Goal: Transaction & Acquisition: Purchase product/service

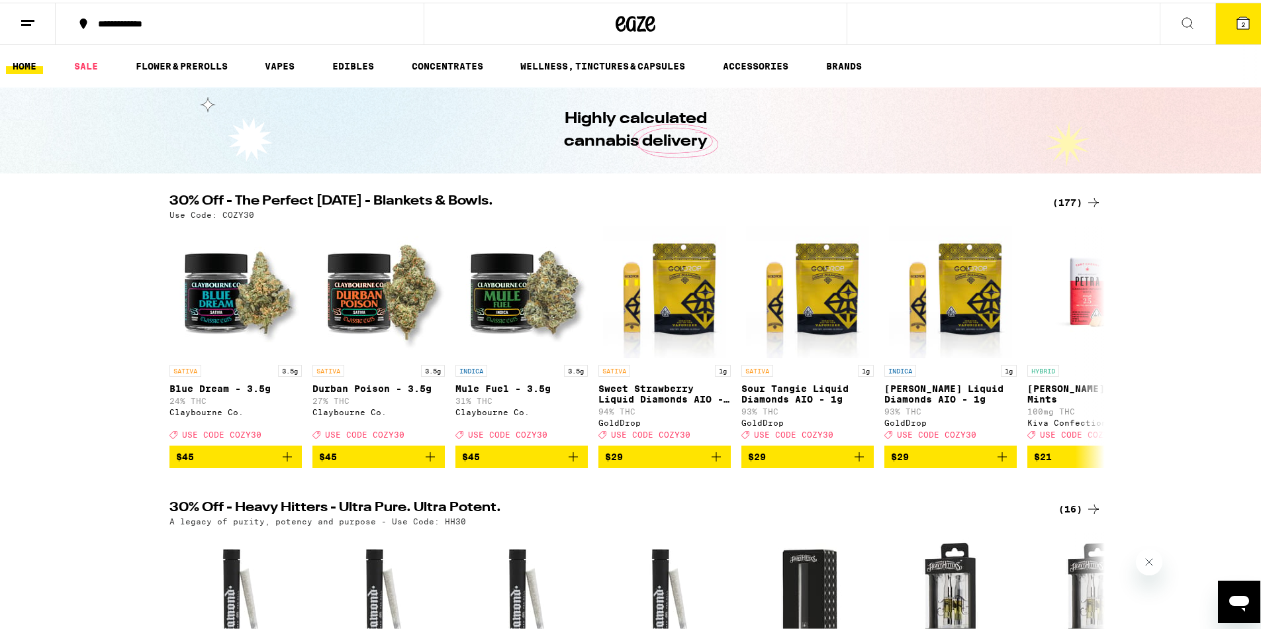
click at [1234, 34] on button "2" at bounding box center [1243, 21] width 56 height 41
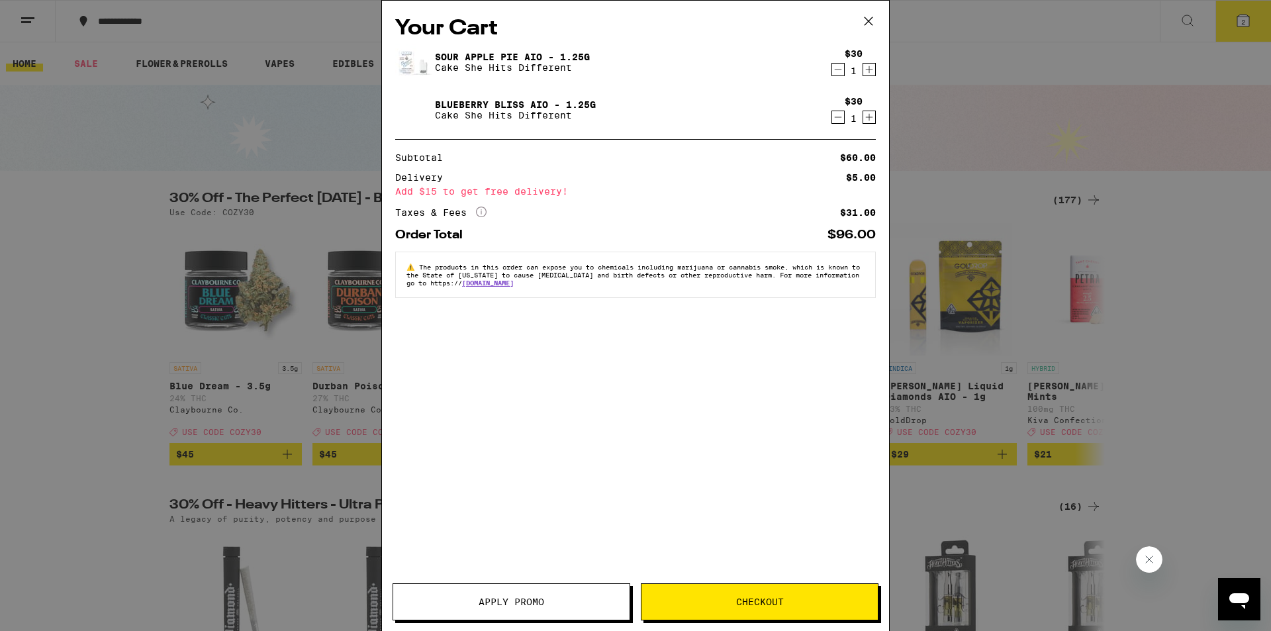
click at [837, 69] on icon "Decrement" at bounding box center [838, 70] width 12 height 16
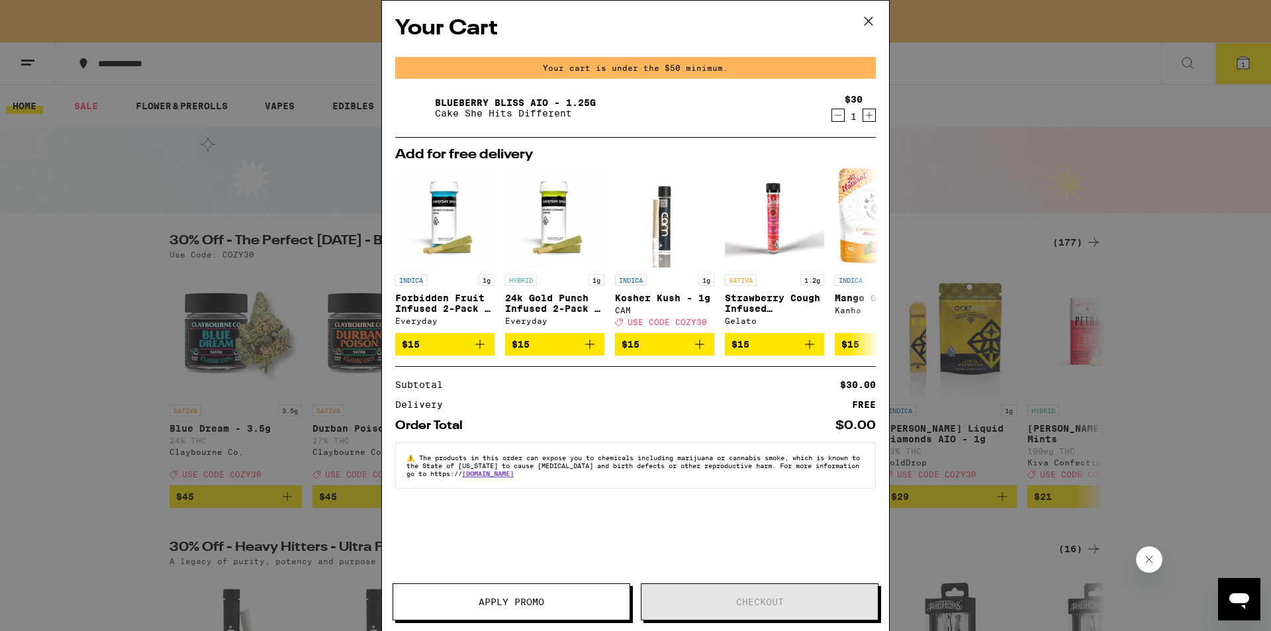
click at [837, 115] on icon "Decrement" at bounding box center [838, 115] width 12 height 16
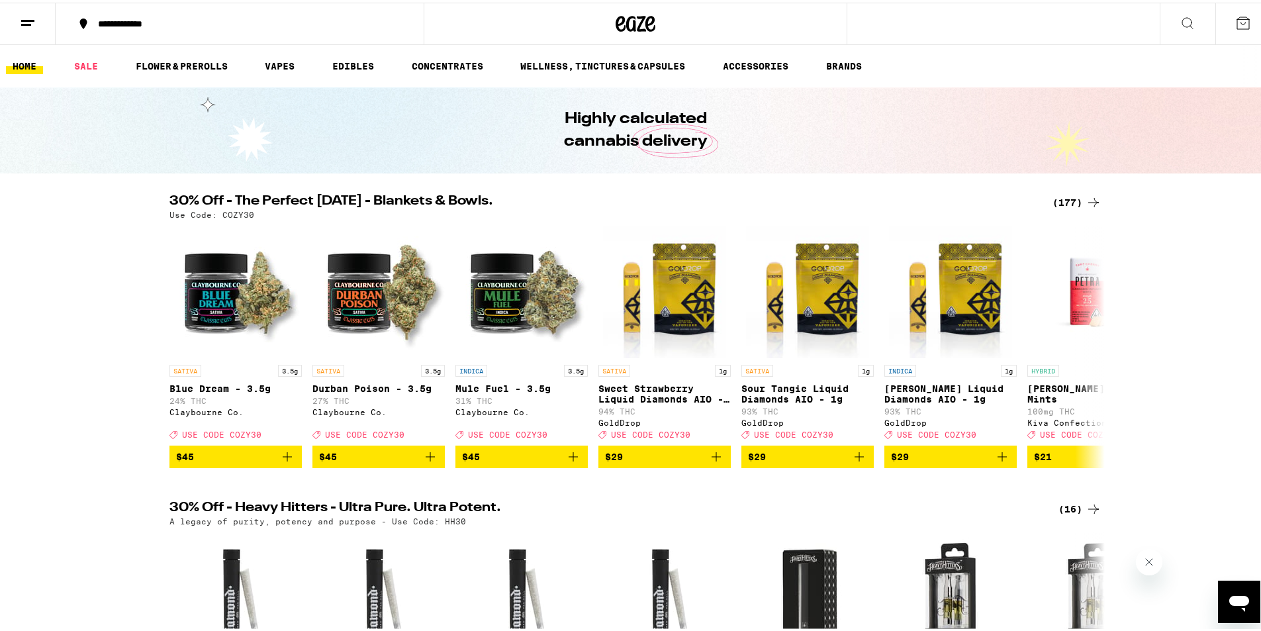
click at [1066, 201] on div "(177)" at bounding box center [1076, 200] width 49 height 16
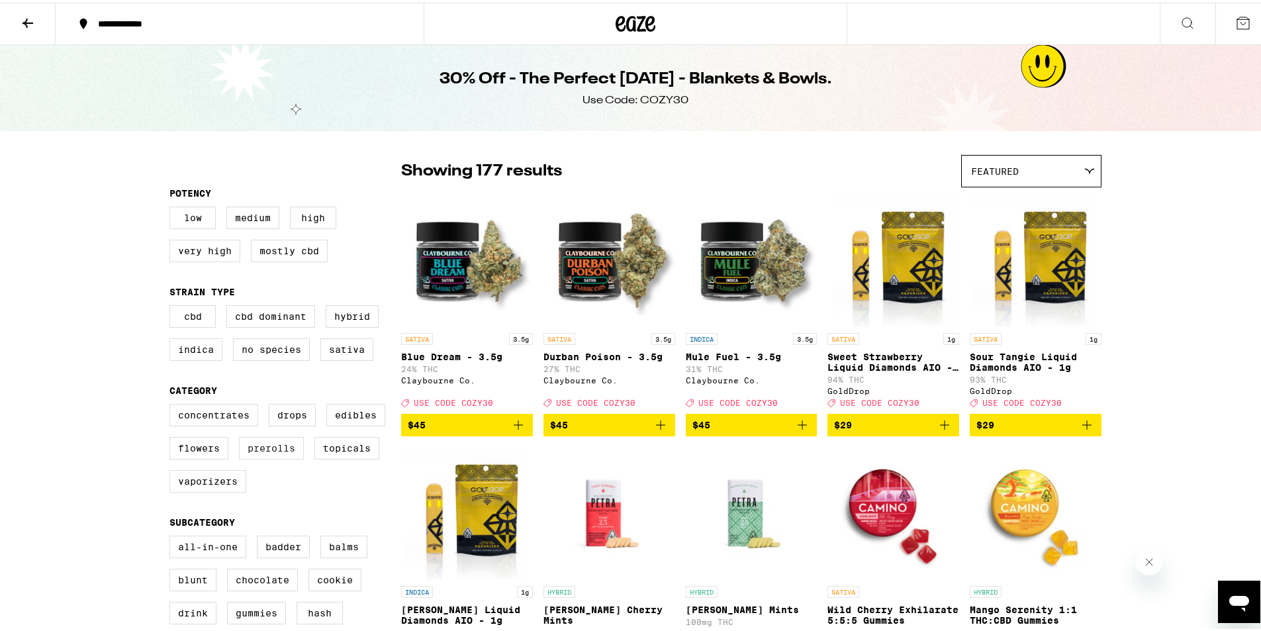
click at [259, 457] on label "Prerolls" at bounding box center [271, 445] width 65 height 23
click at [173, 404] on input "Prerolls" at bounding box center [172, 403] width 1 height 1
checkbox input "true"
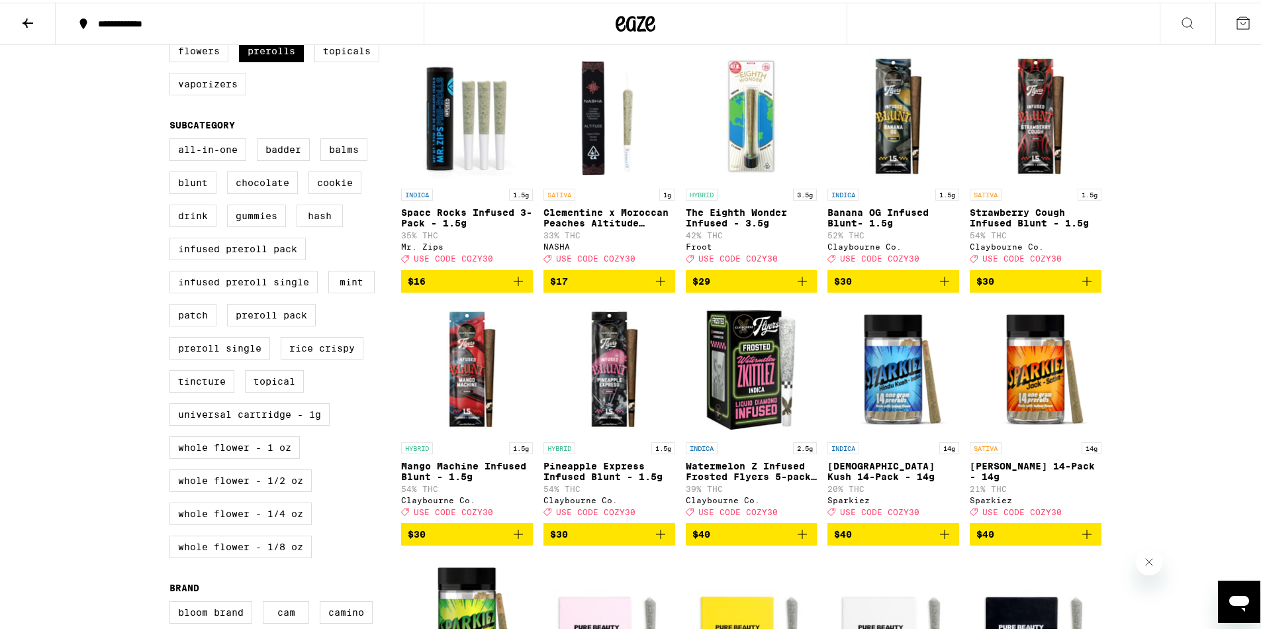
scroll to position [529, 0]
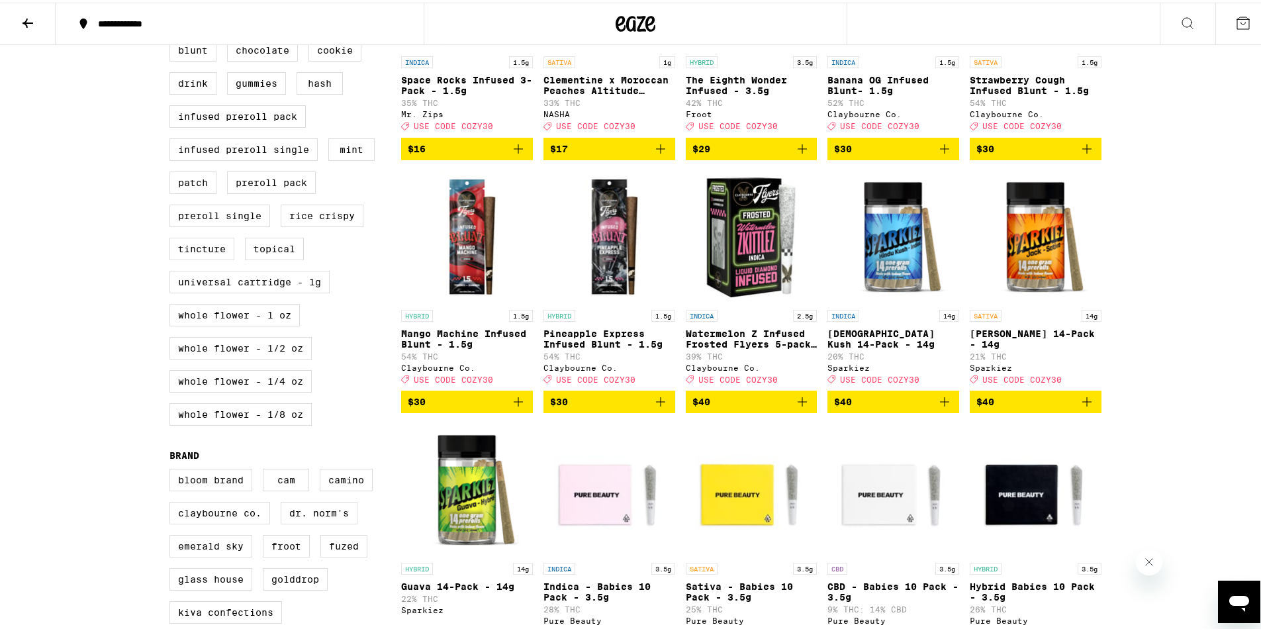
click at [1050, 407] on span "$40" at bounding box center [1035, 399] width 118 height 16
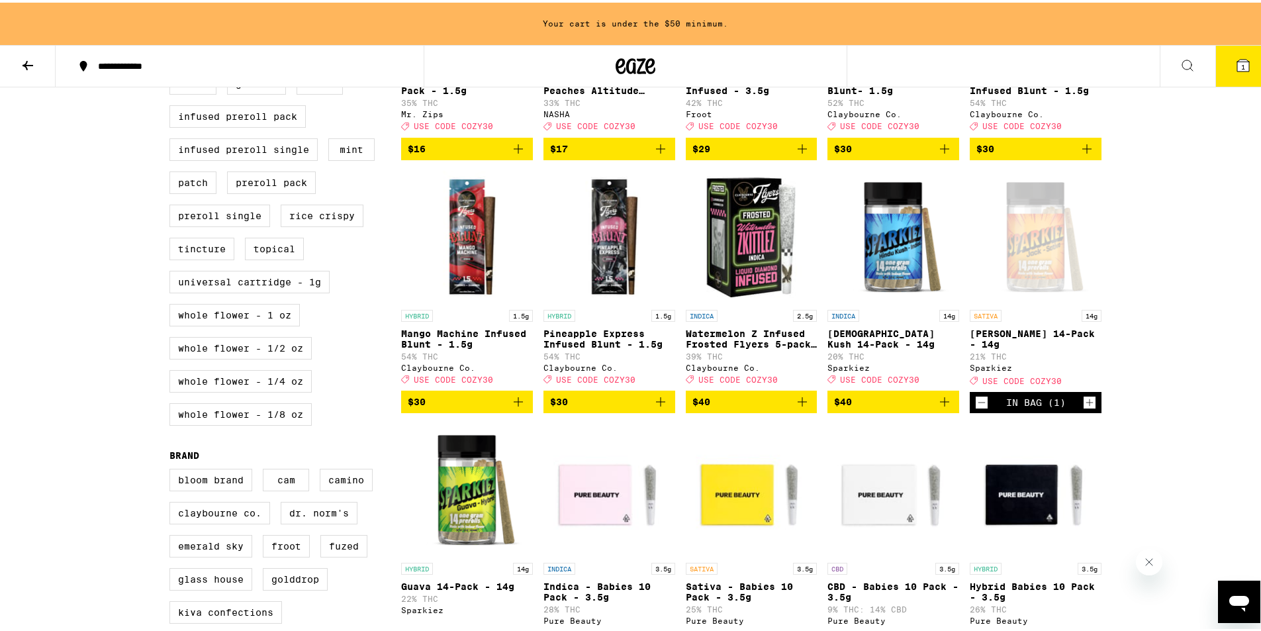
scroll to position [837, 0]
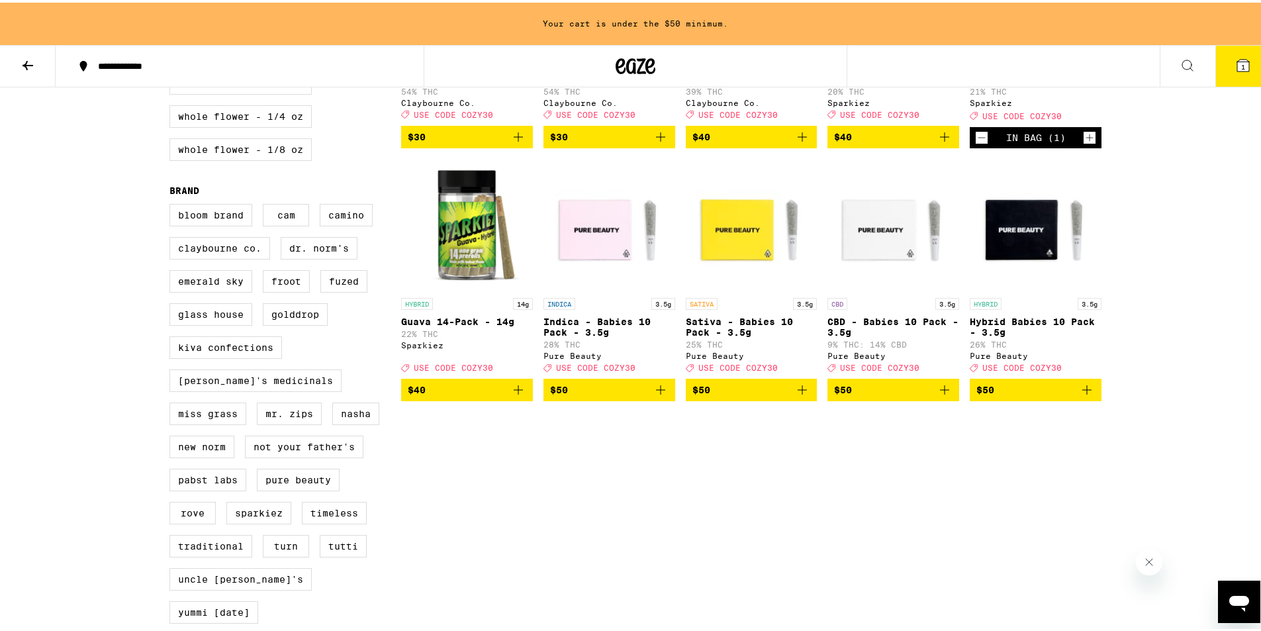
click at [447, 395] on span "$40" at bounding box center [467, 387] width 118 height 16
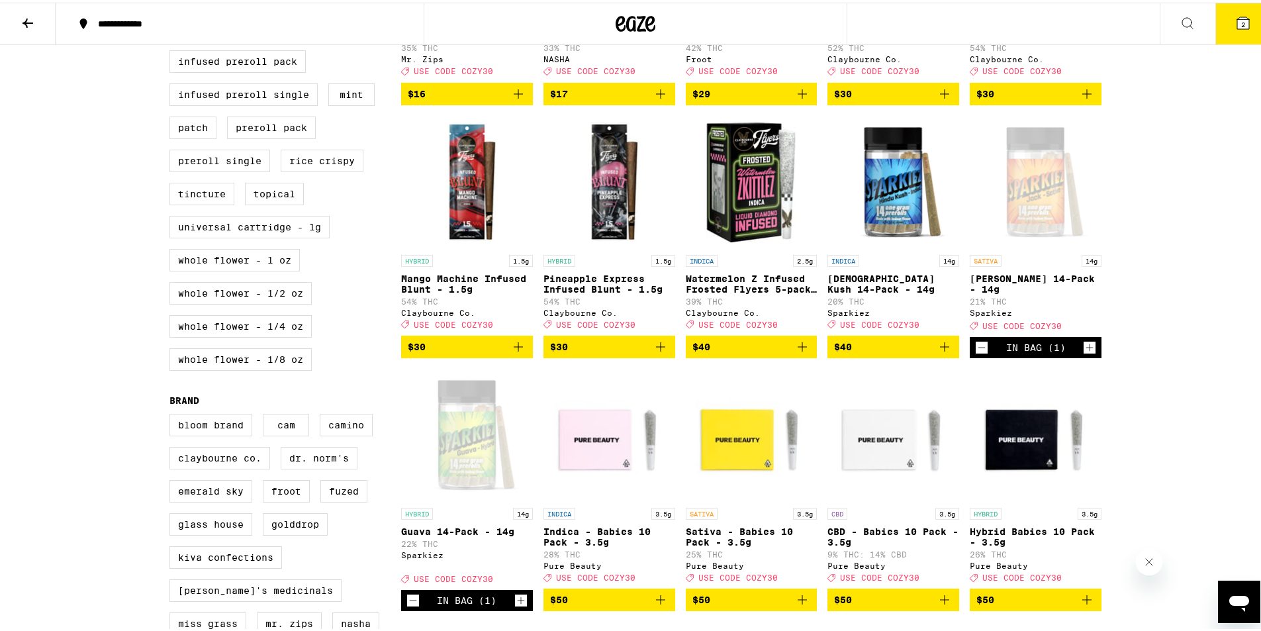
scroll to position [331, 0]
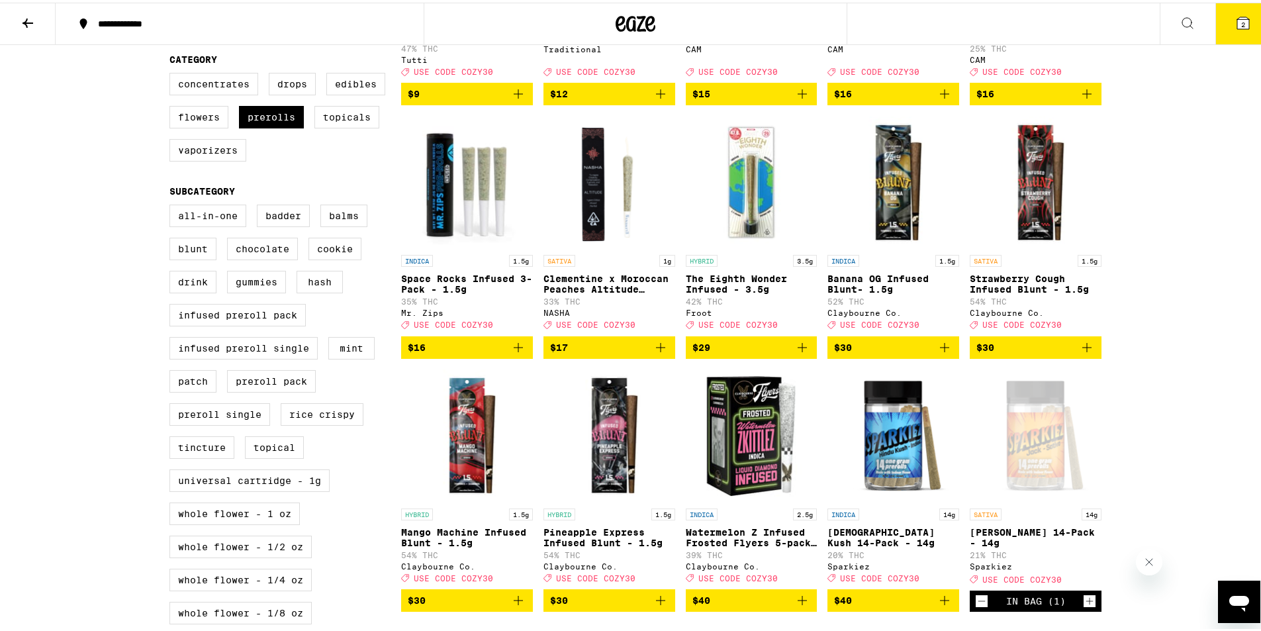
click at [1247, 29] on button "2" at bounding box center [1243, 21] width 56 height 41
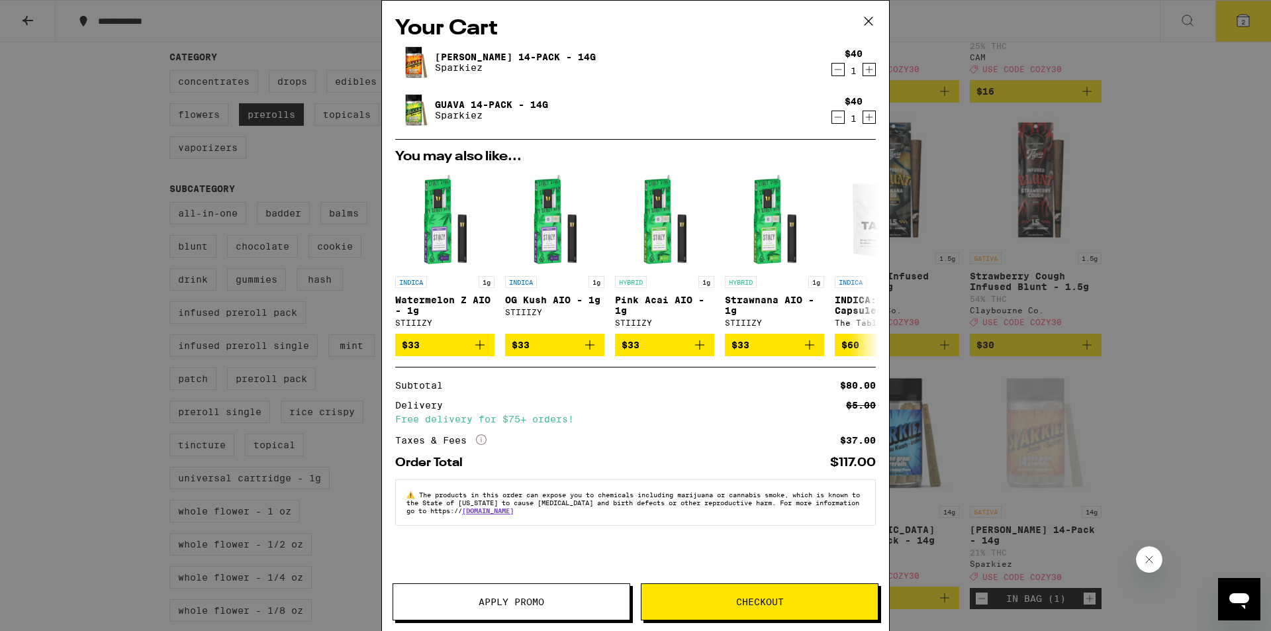
click at [542, 612] on button "Apply Promo" at bounding box center [511, 601] width 238 height 37
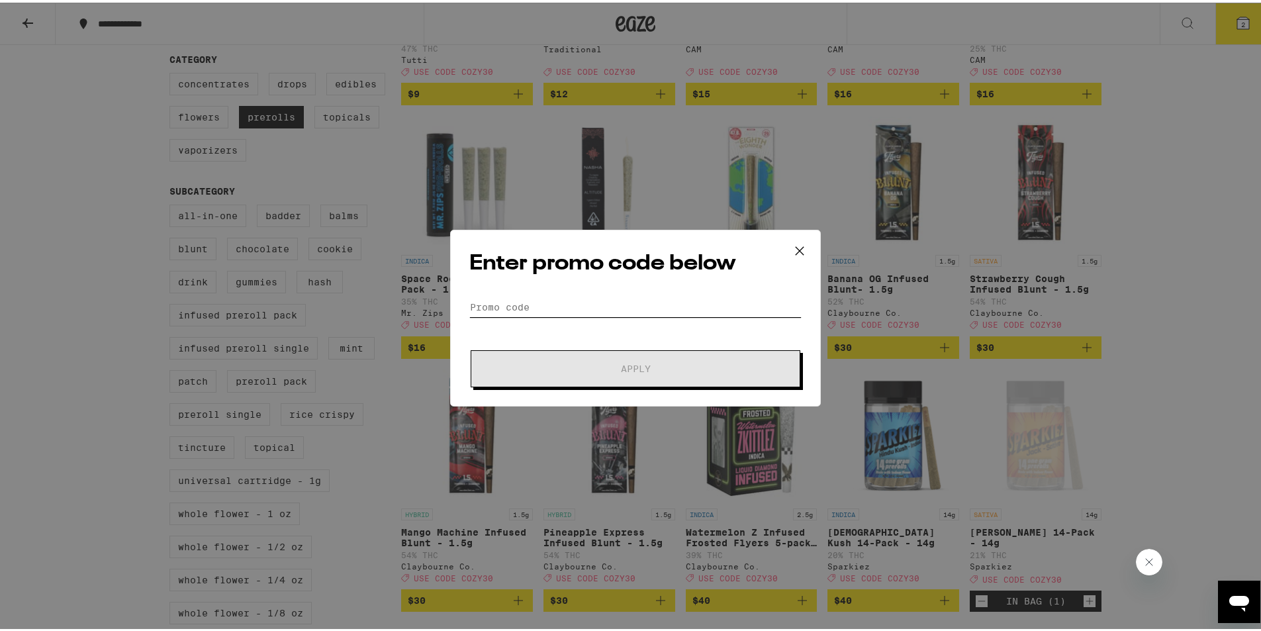
click at [512, 297] on input "Promo Code" at bounding box center [635, 305] width 332 height 20
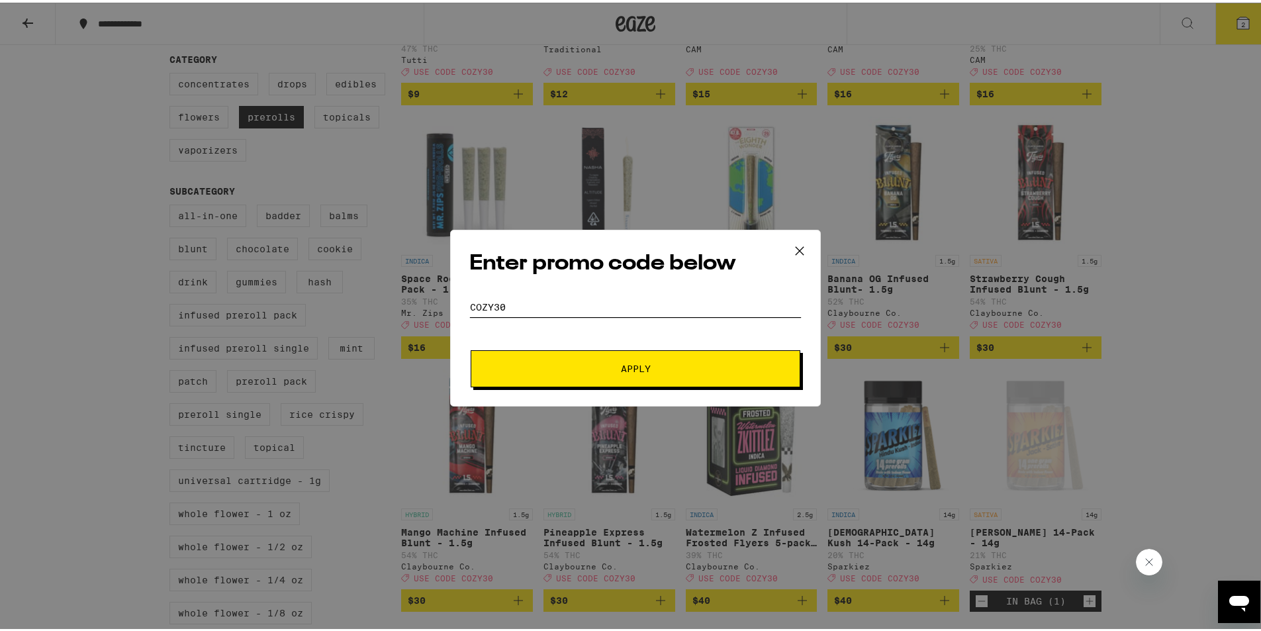
type input "cozy30"
click at [538, 374] on button "Apply" at bounding box center [636, 365] width 330 height 37
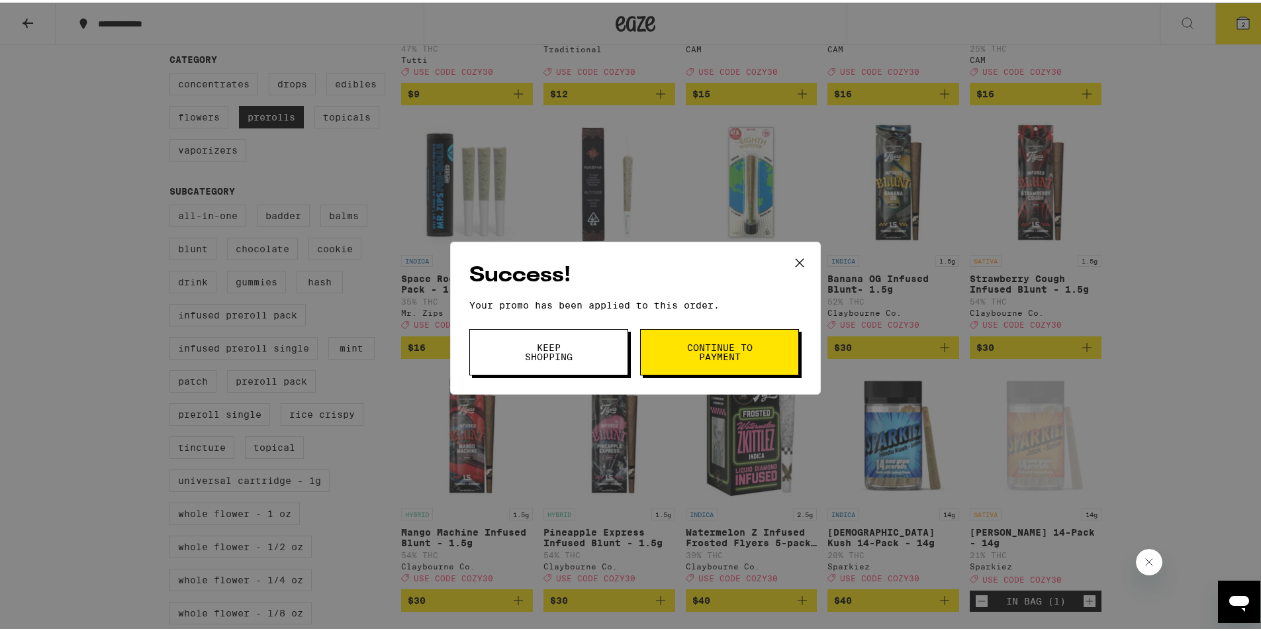
click at [679, 361] on button "Continue to payment" at bounding box center [719, 349] width 159 height 46
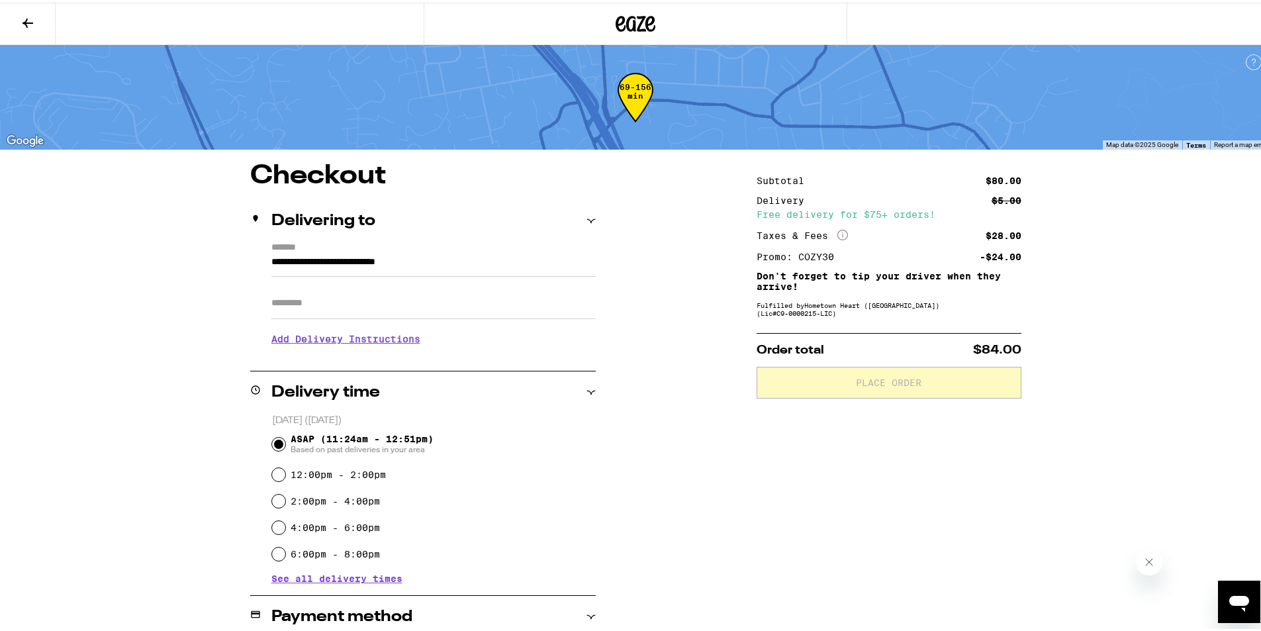
click at [278, 306] on input "Apt/Suite" at bounding box center [433, 301] width 324 height 32
type input "*****"
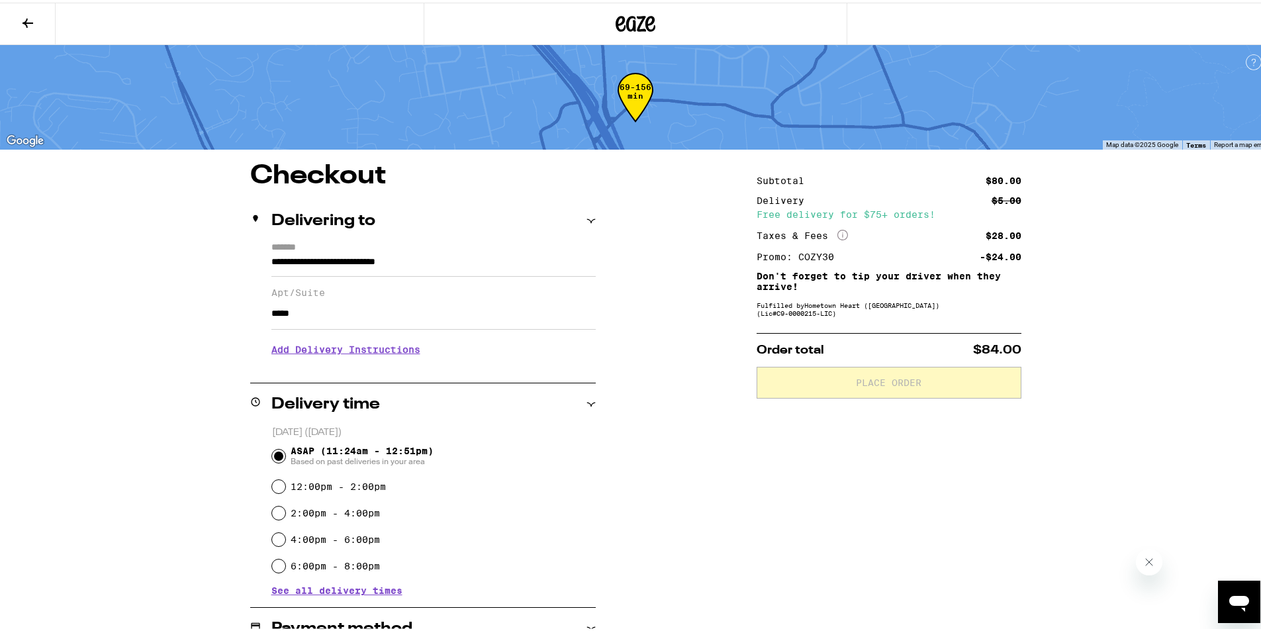
click at [148, 408] on div "**********" at bounding box center [635, 449] width 1271 height 898
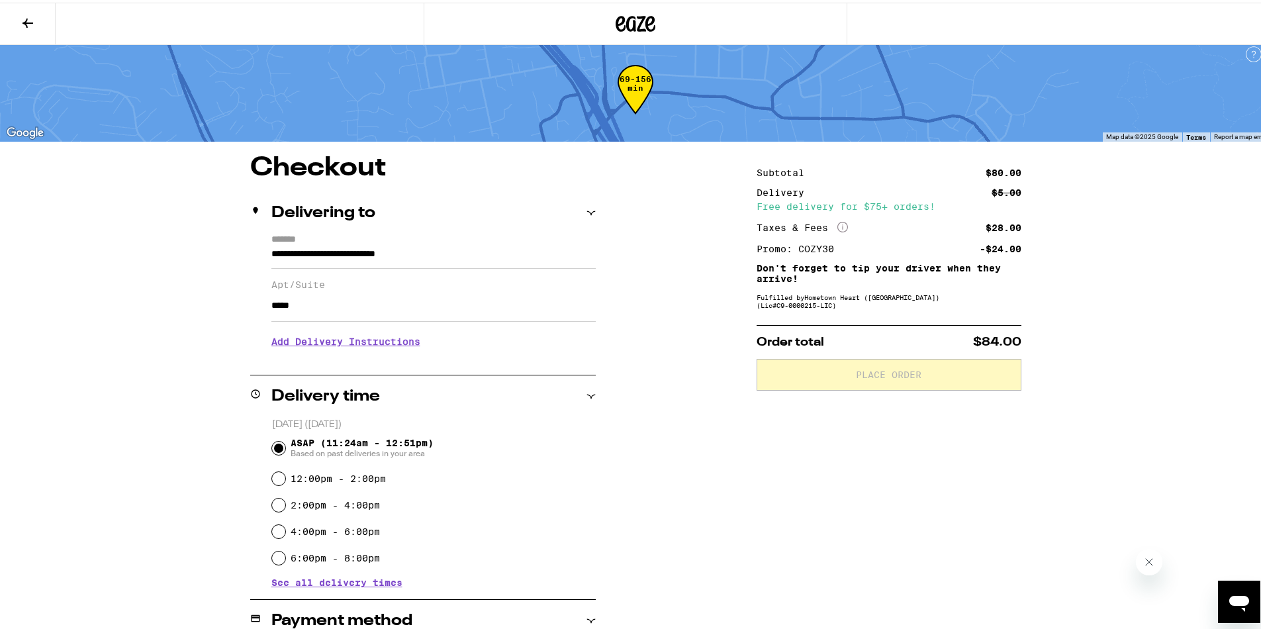
scroll to position [3, 0]
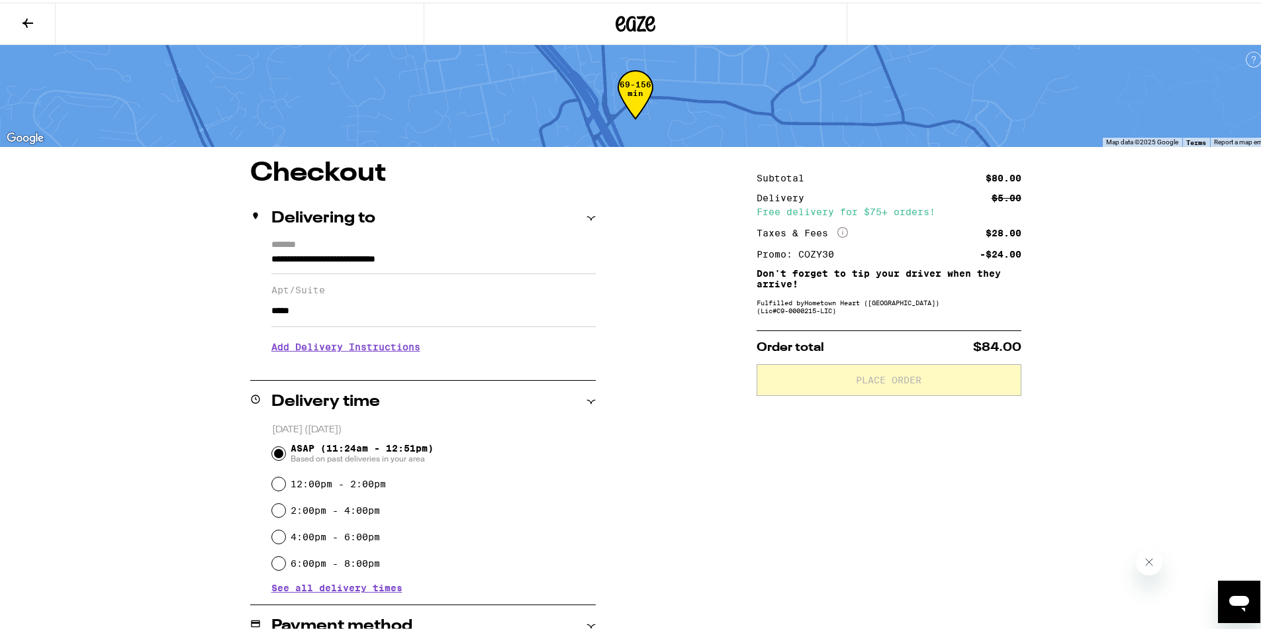
click at [339, 350] on h3 "Add Delivery Instructions" at bounding box center [433, 344] width 324 height 30
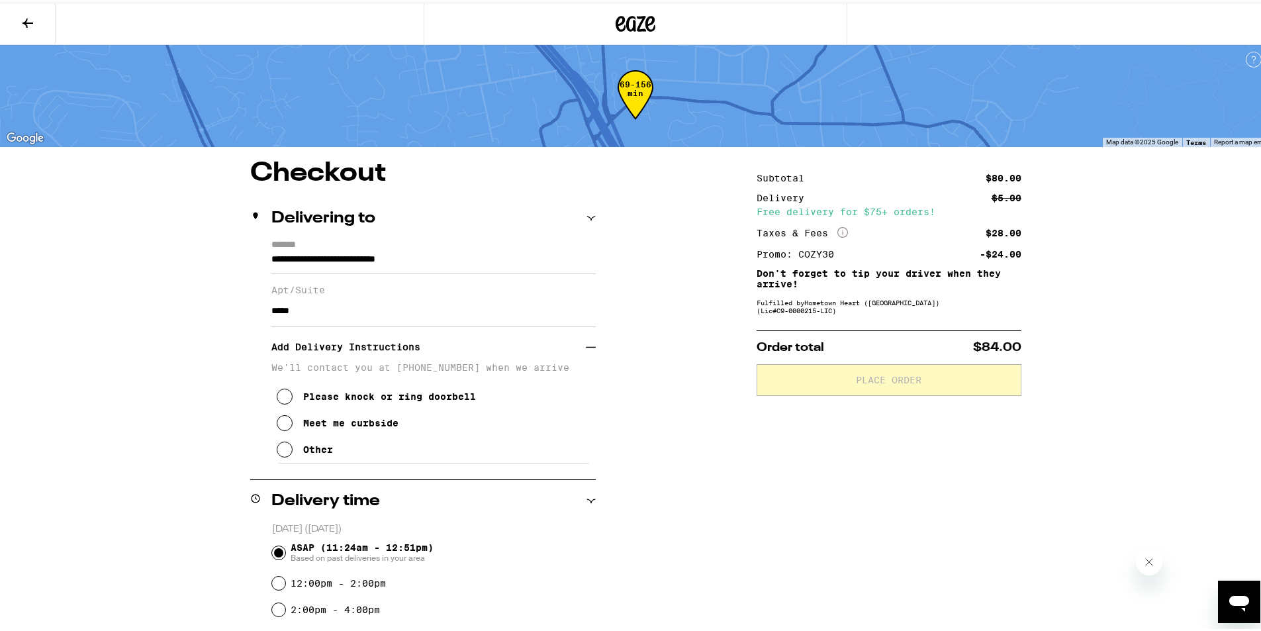
click at [277, 398] on icon at bounding box center [285, 394] width 16 height 16
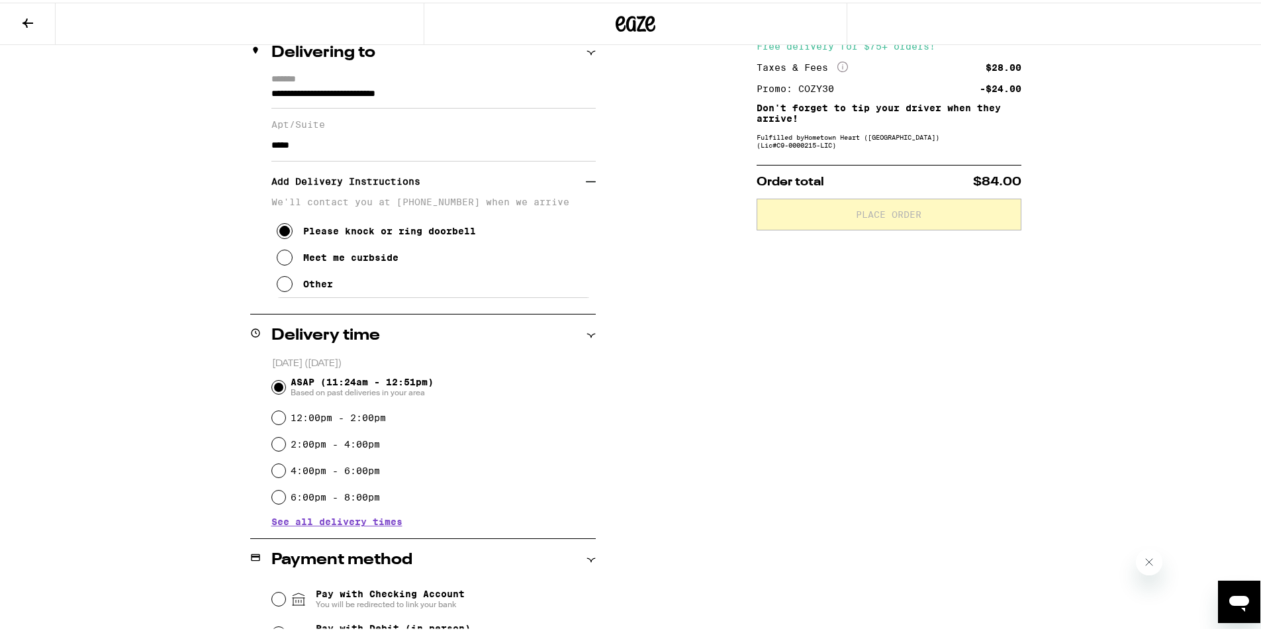
scroll to position [334, 0]
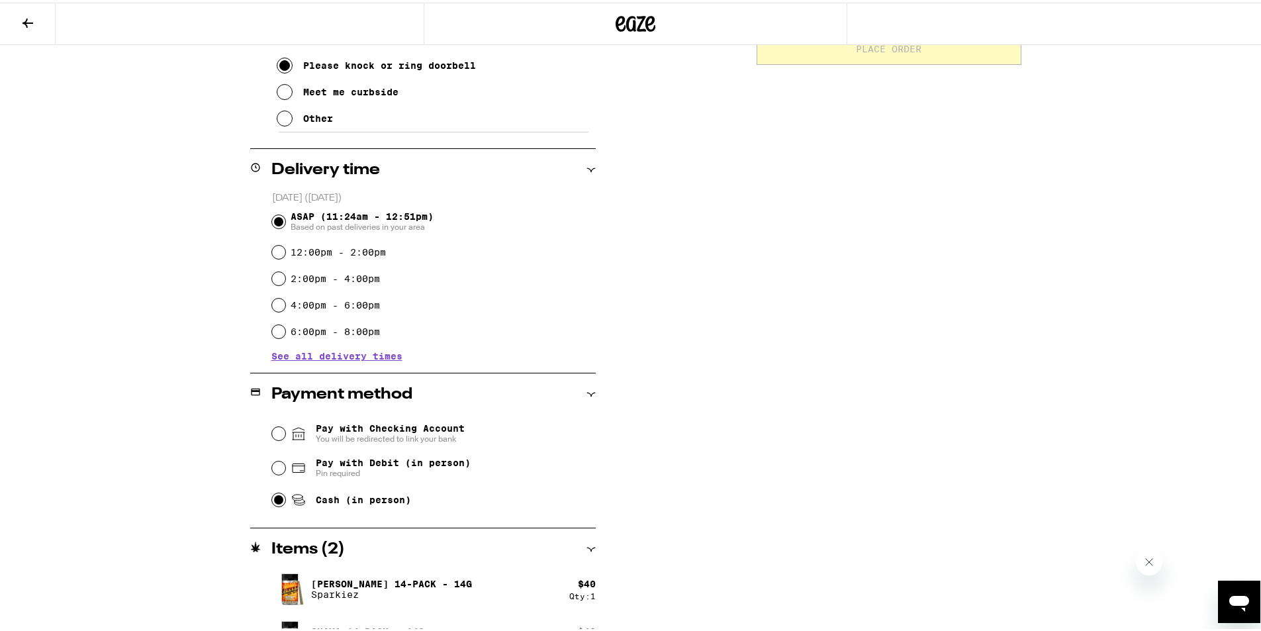
click at [272, 498] on input "Cash (in person)" at bounding box center [278, 496] width 13 height 13
radio input "true"
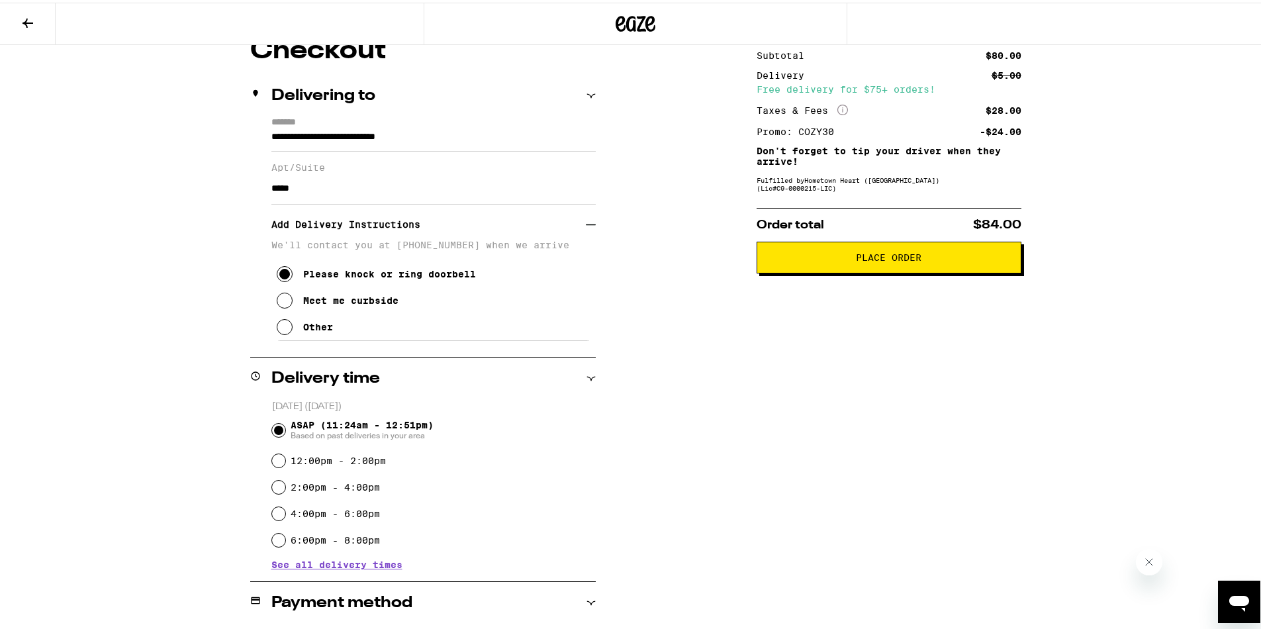
scroll to position [331, 0]
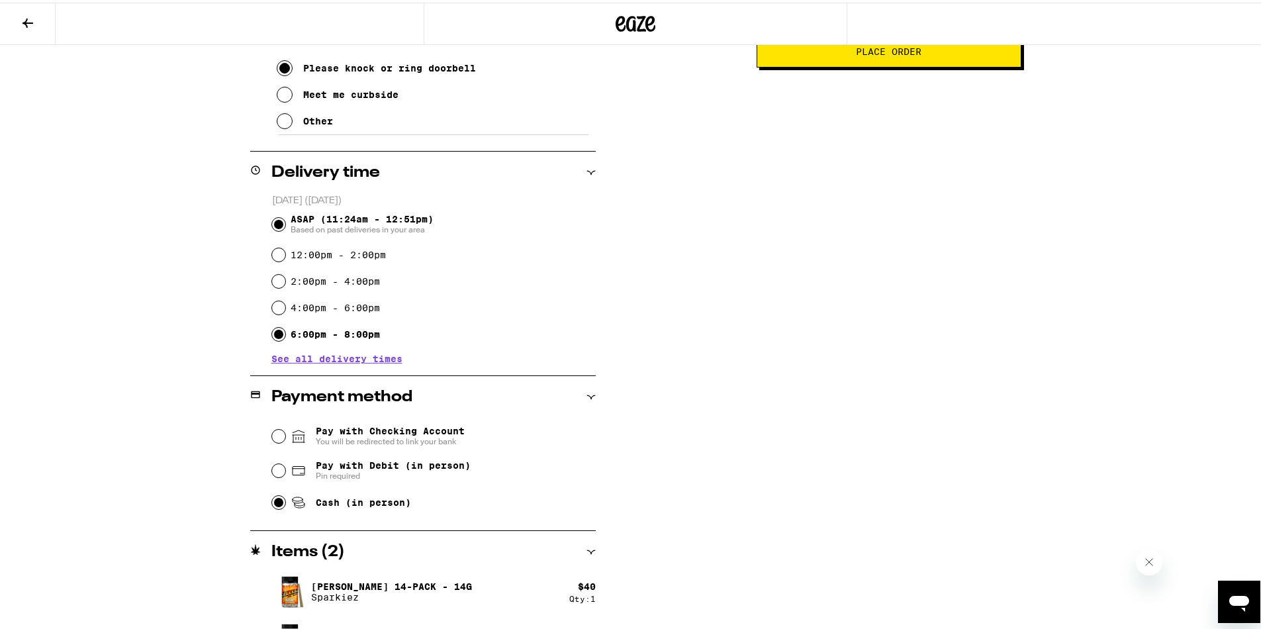
click at [272, 334] on input "6:00pm - 8:00pm" at bounding box center [278, 331] width 13 height 13
radio input "true"
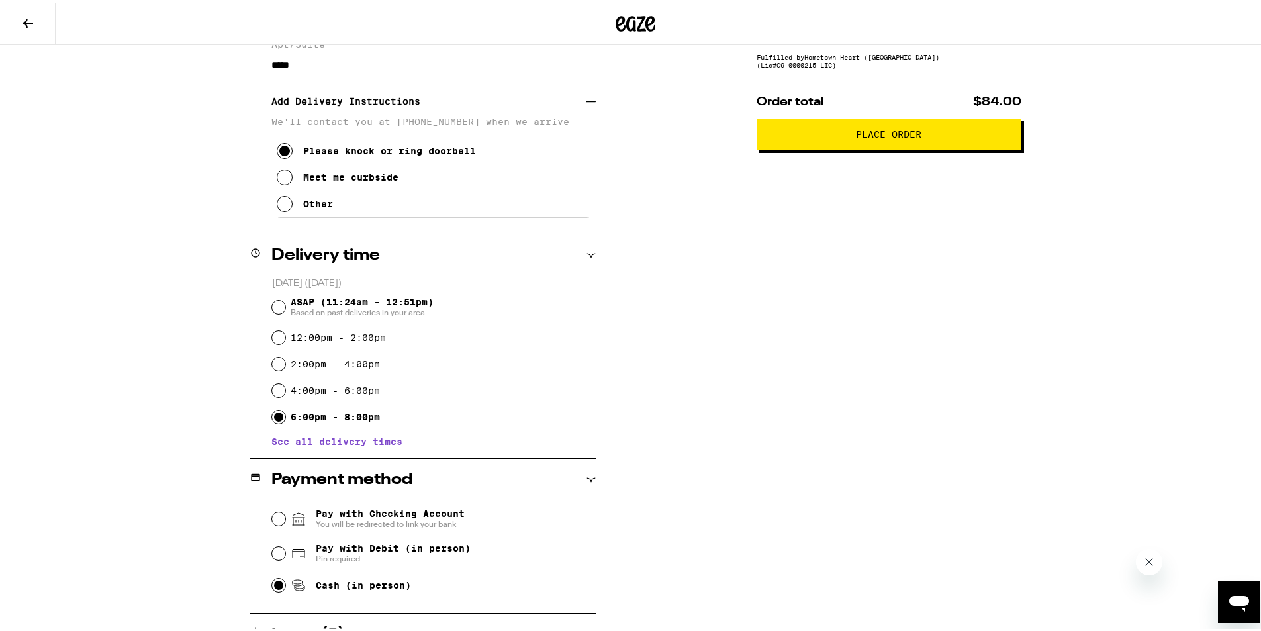
scroll to position [265, 0]
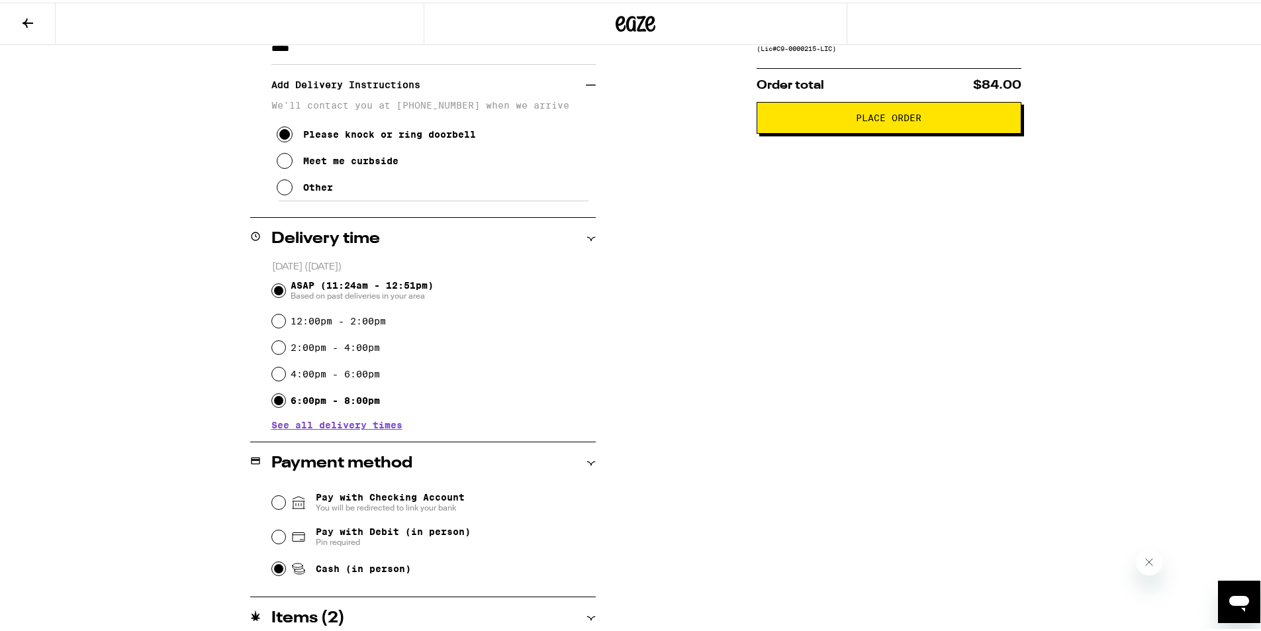
click at [272, 292] on input "ASAP (11:24am - 12:51pm) Based on past deliveries in your area" at bounding box center [278, 287] width 13 height 13
radio input "true"
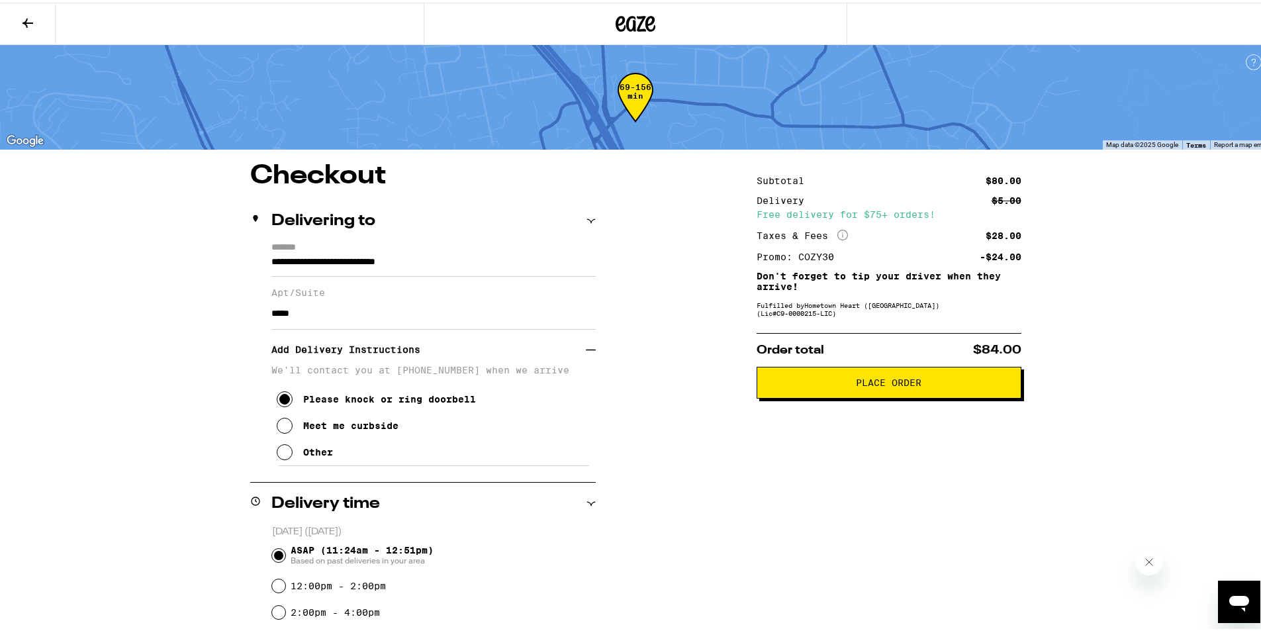
click at [873, 378] on span "Place Order" at bounding box center [889, 379] width 66 height 9
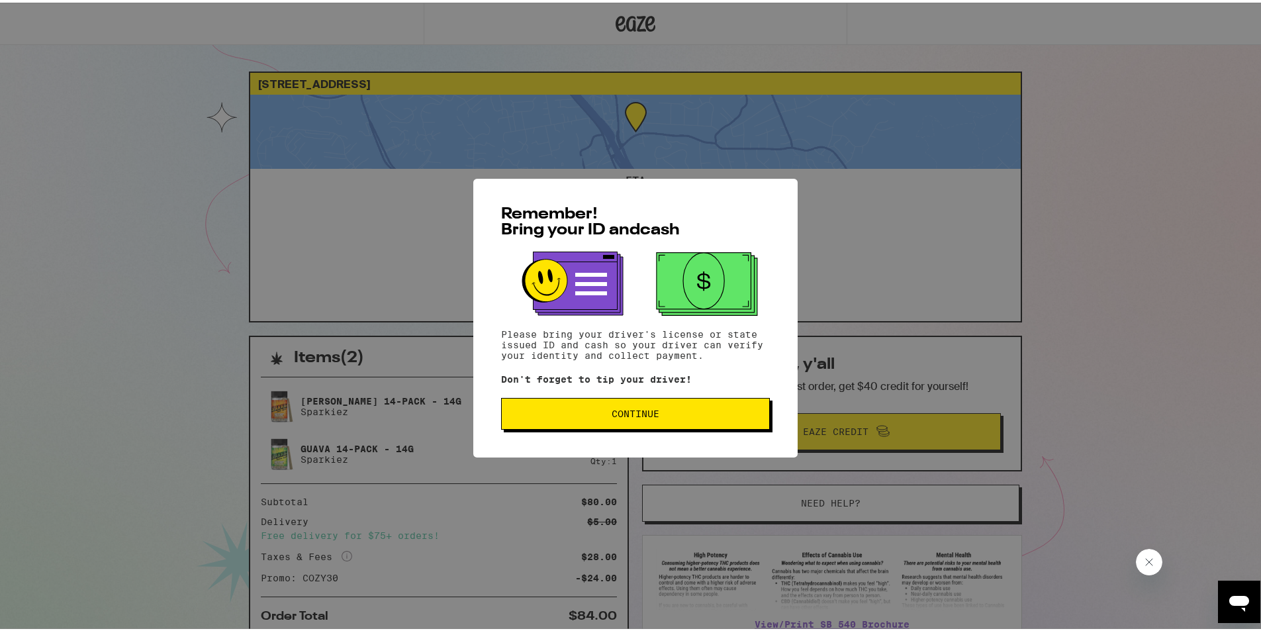
click at [655, 414] on span "Continue" at bounding box center [635, 410] width 246 height 9
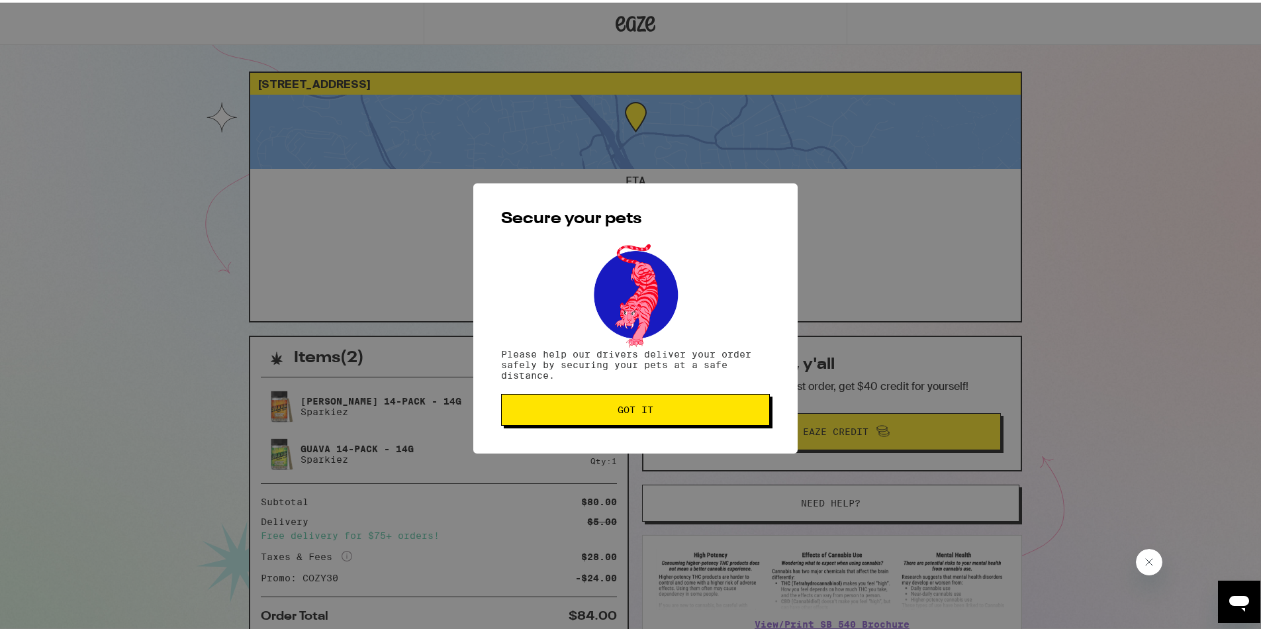
click at [633, 408] on span "Got it" at bounding box center [635, 406] width 36 height 9
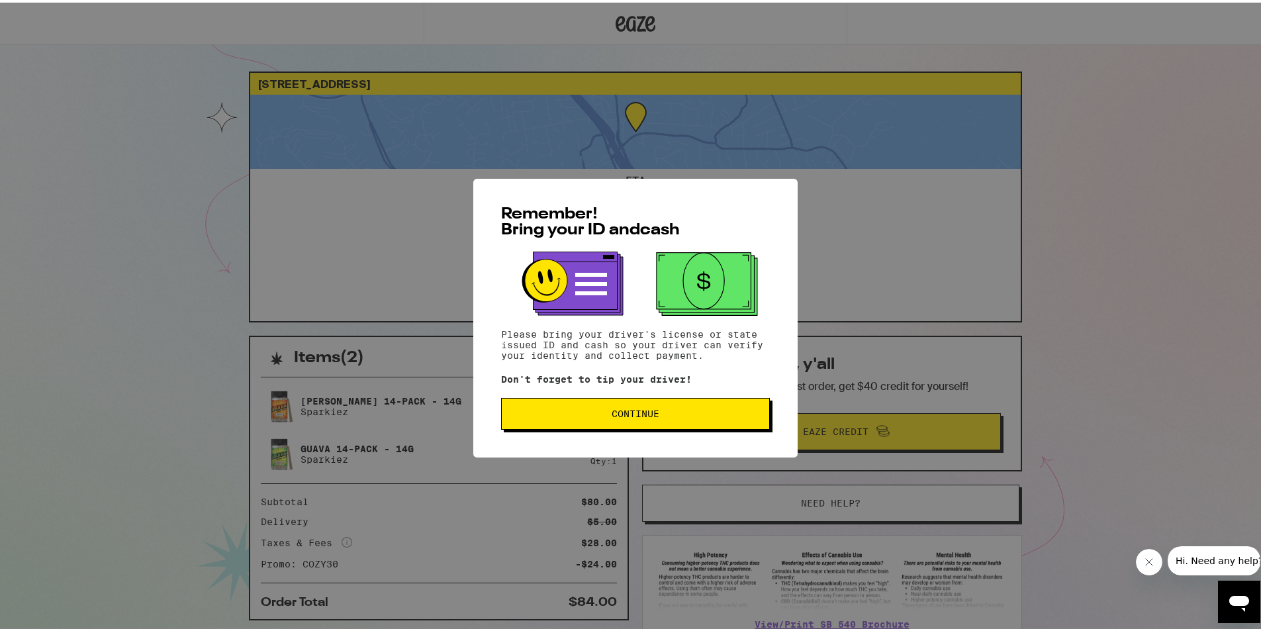
click at [564, 421] on button "Continue" at bounding box center [635, 411] width 269 height 32
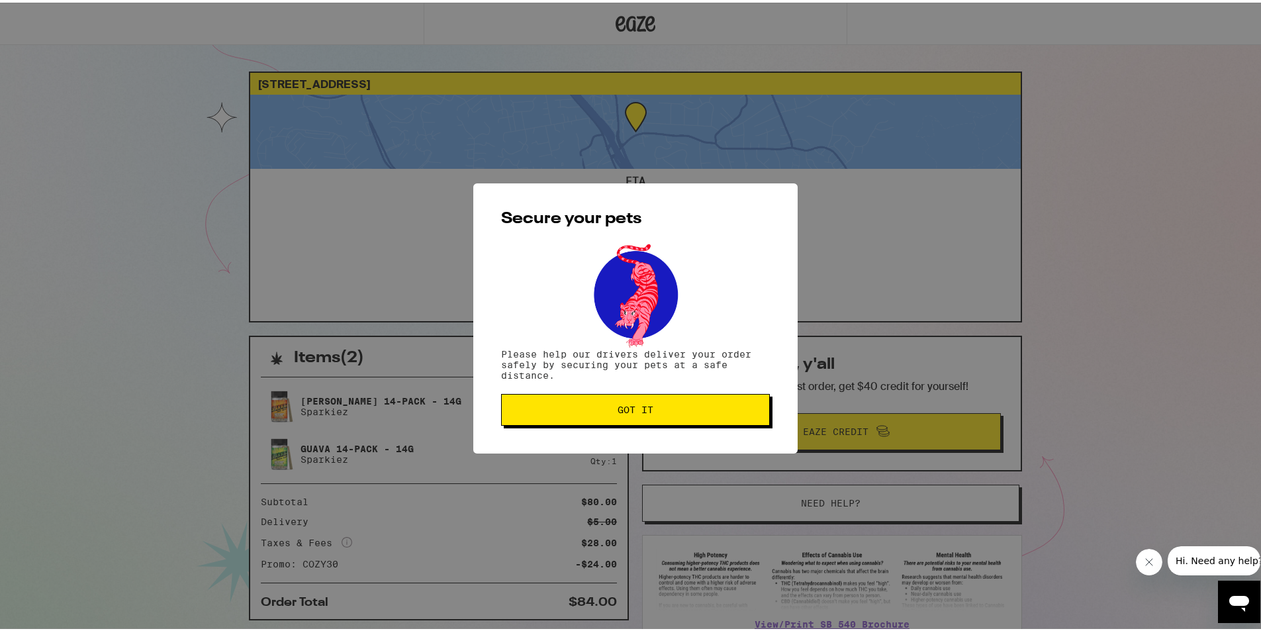
click at [593, 406] on span "Got it" at bounding box center [635, 406] width 246 height 9
